Goal: Communication & Community: Answer question/provide support

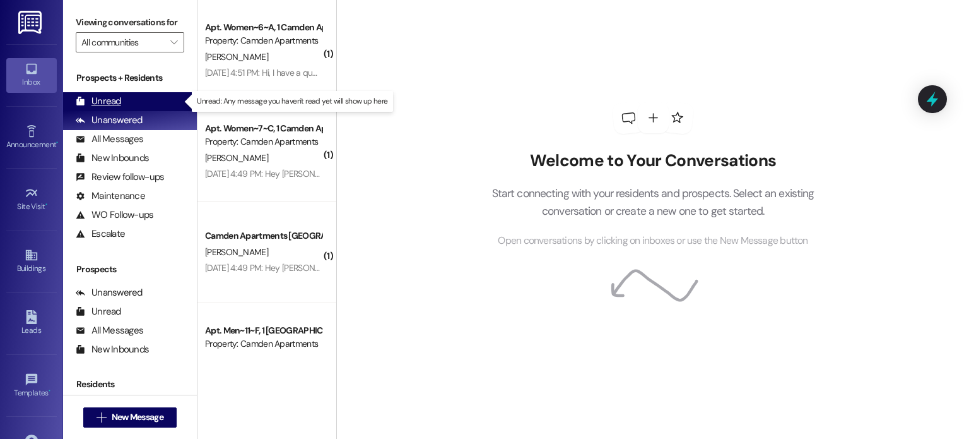
click at [136, 105] on div "Unread (0)" at bounding box center [130, 101] width 134 height 19
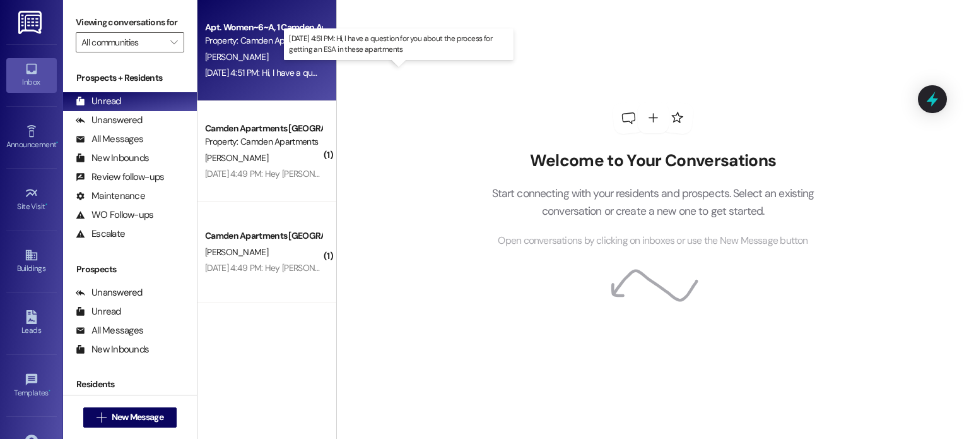
click at [250, 73] on div "[DATE] 4:51 PM: Hi, I have a question for you about the process for getting an …" at bounding box center [390, 72] width 370 height 11
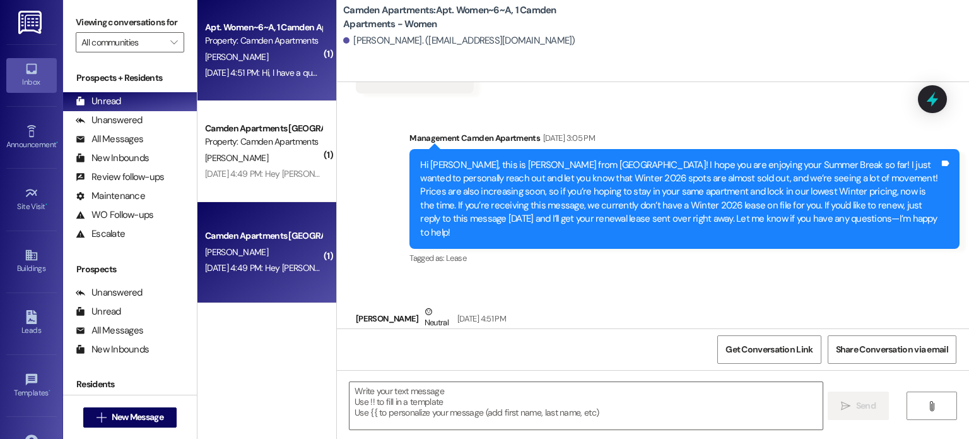
scroll to position [6359, 0]
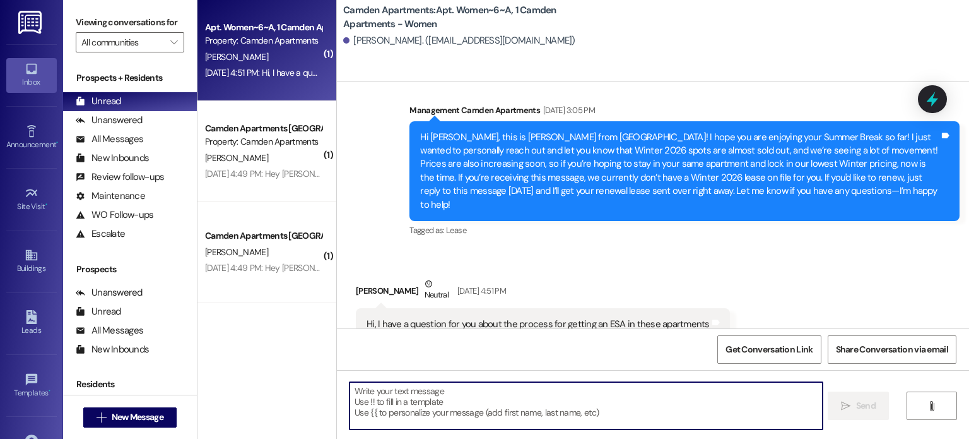
click at [549, 410] on textarea at bounding box center [586, 405] width 473 height 47
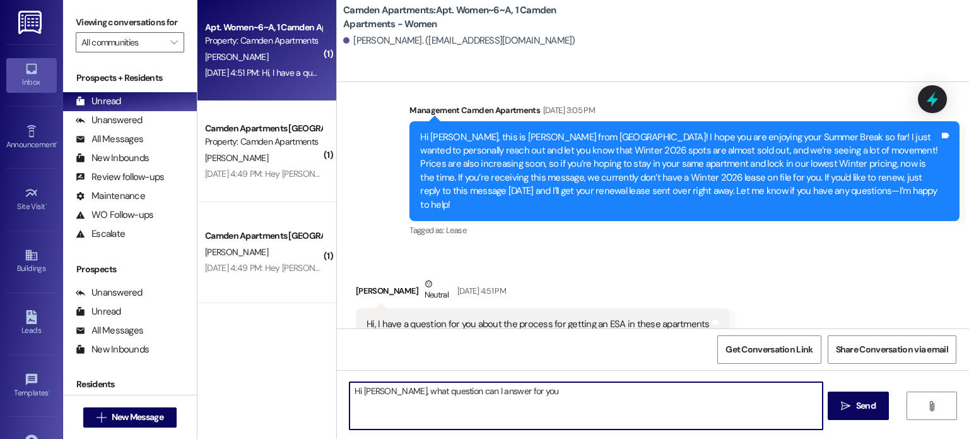
type textarea "Hi [PERSON_NAME], what question can I answer for you?"
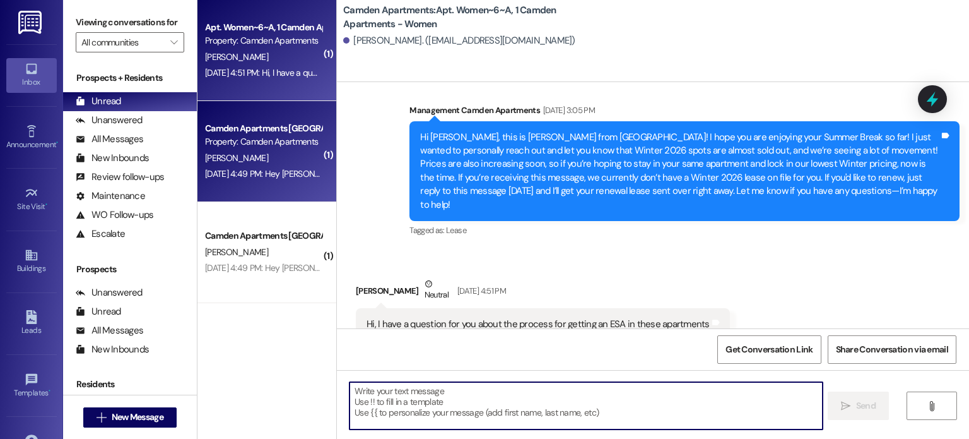
click at [223, 176] on div "[DATE] 4:49 PM: Hey [PERSON_NAME] I'm looking at the lease and I cant seem to f…" at bounding box center [428, 173] width 446 height 11
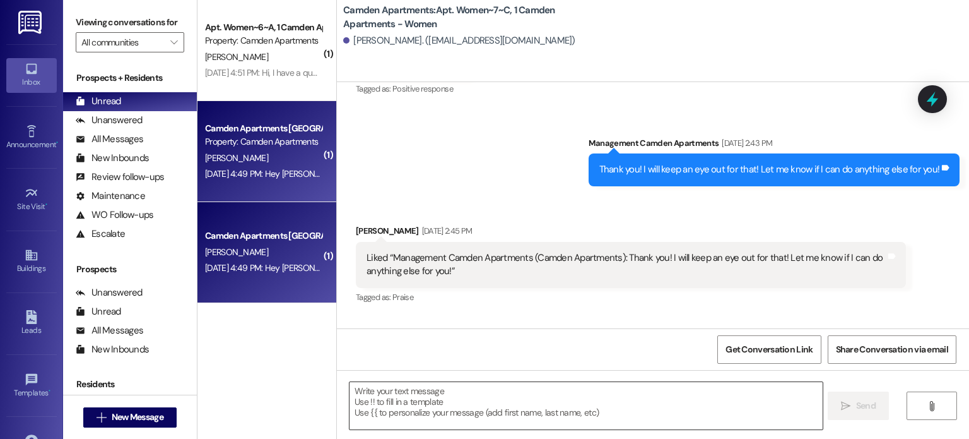
scroll to position [23807, 0]
click at [446, 403] on textarea at bounding box center [586, 405] width 473 height 47
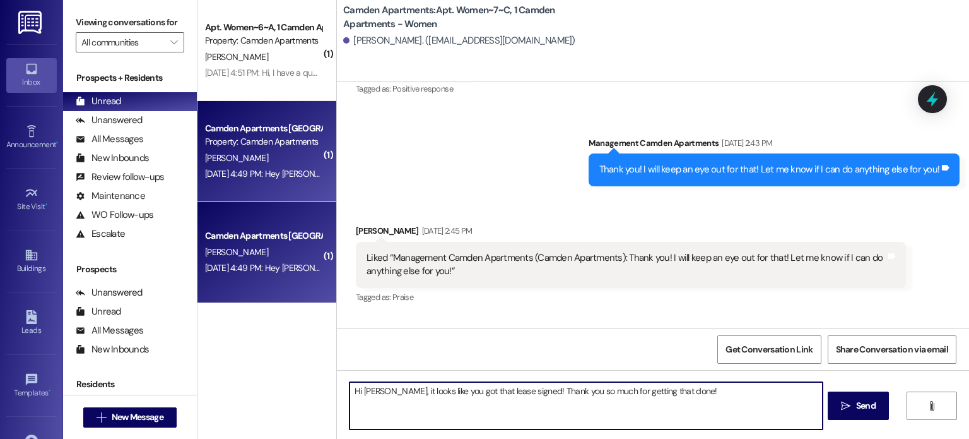
type textarea "Hi [PERSON_NAME], it looks like you got that lease signed! Thank you so much fo…"
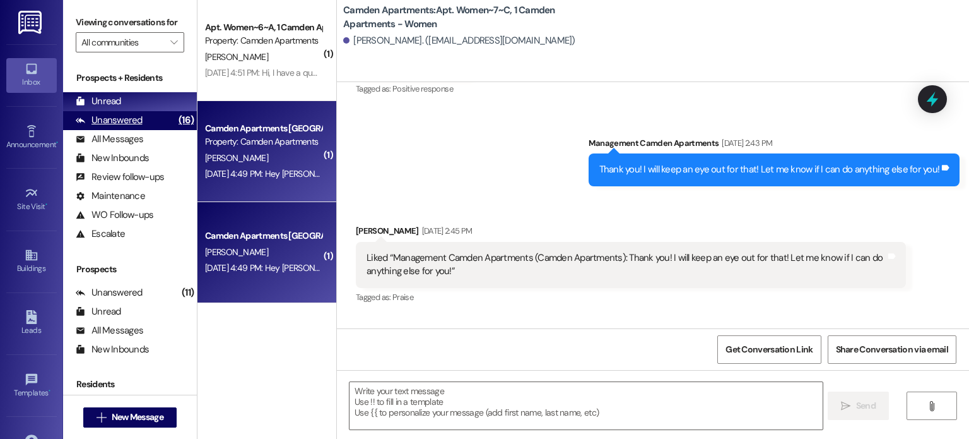
click at [109, 120] on div "Unanswered" at bounding box center [109, 120] width 67 height 13
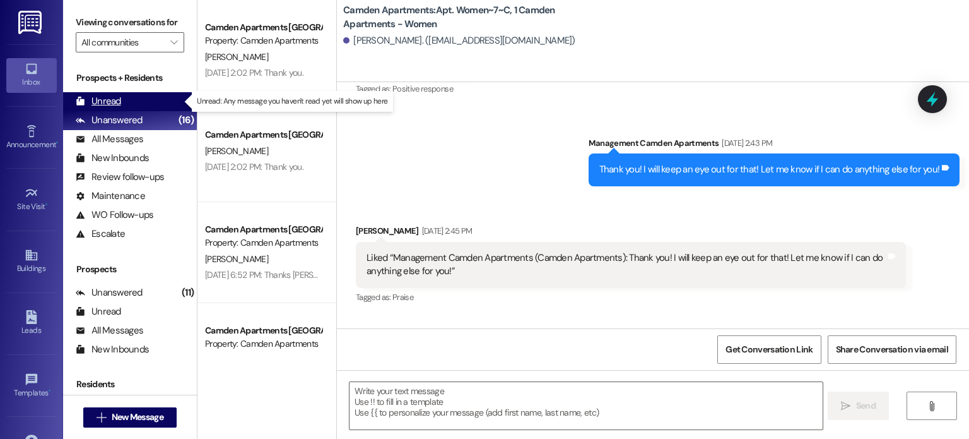
click at [110, 108] on div "Unread (0)" at bounding box center [130, 101] width 134 height 19
